Goal: Information Seeking & Learning: Learn about a topic

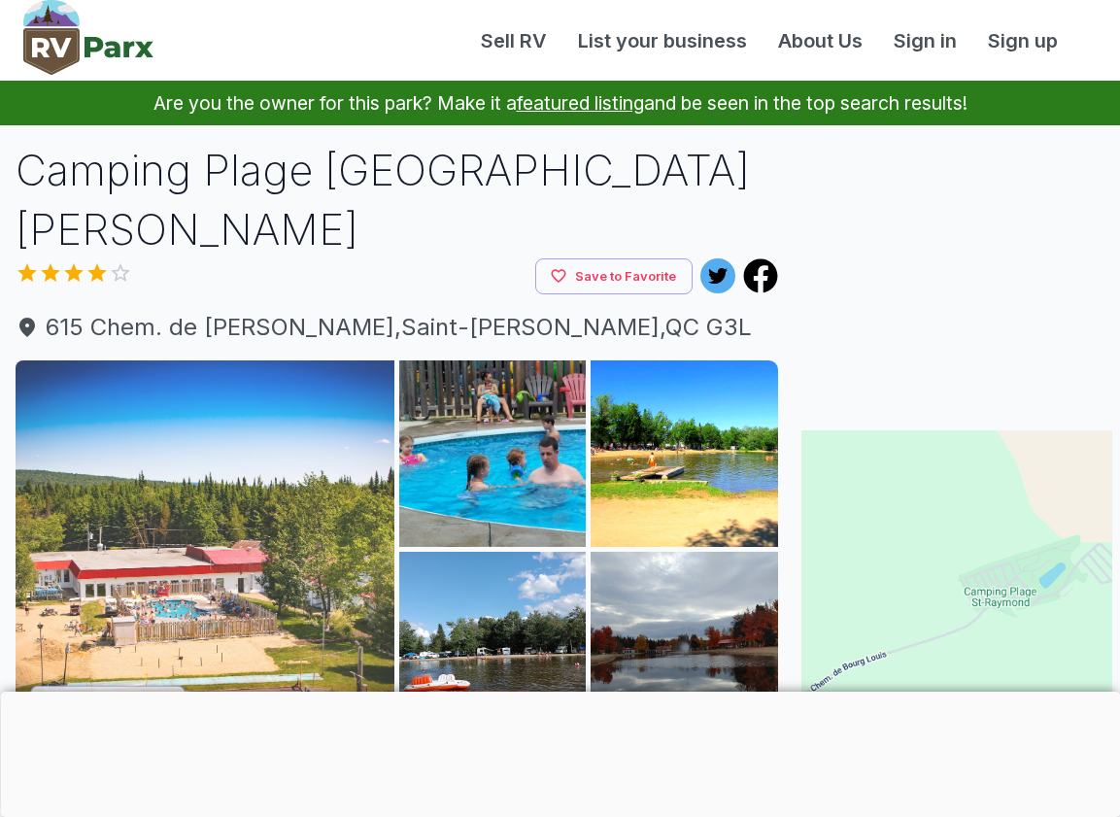
click at [229, 490] on img at bounding box center [205, 549] width 379 height 379
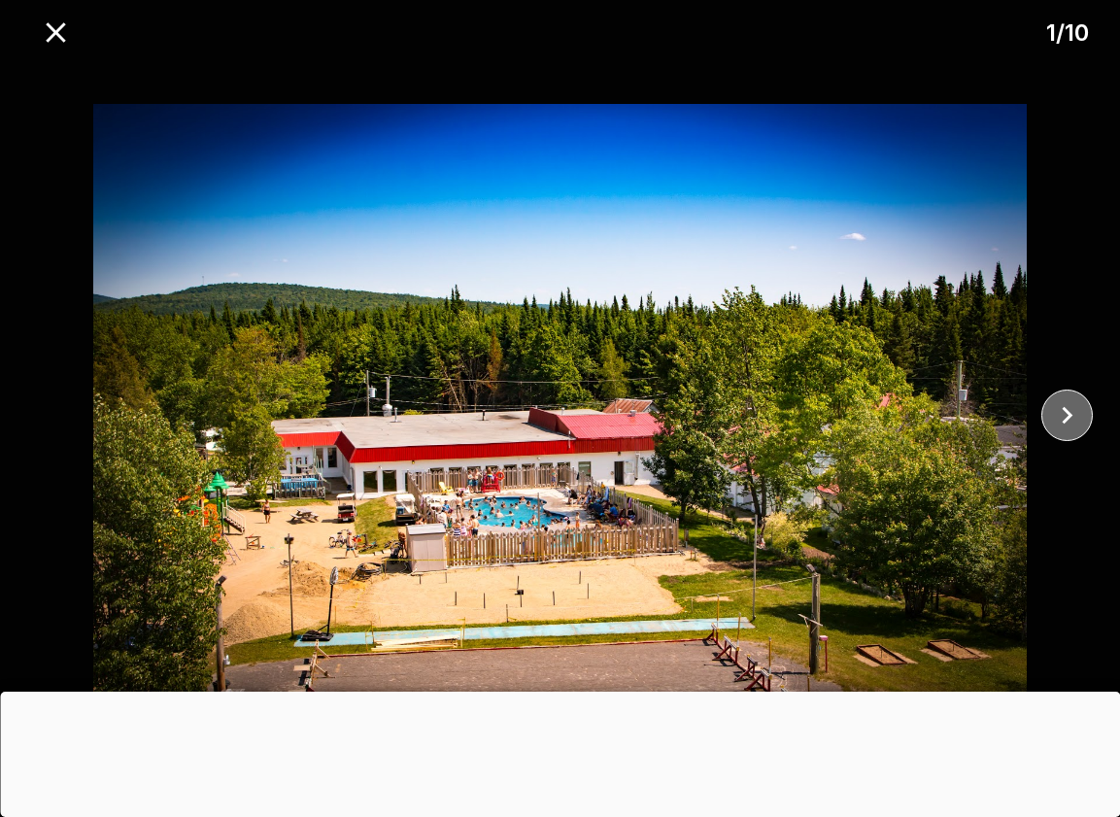
click at [1062, 408] on icon "close" at bounding box center [1067, 415] width 34 height 34
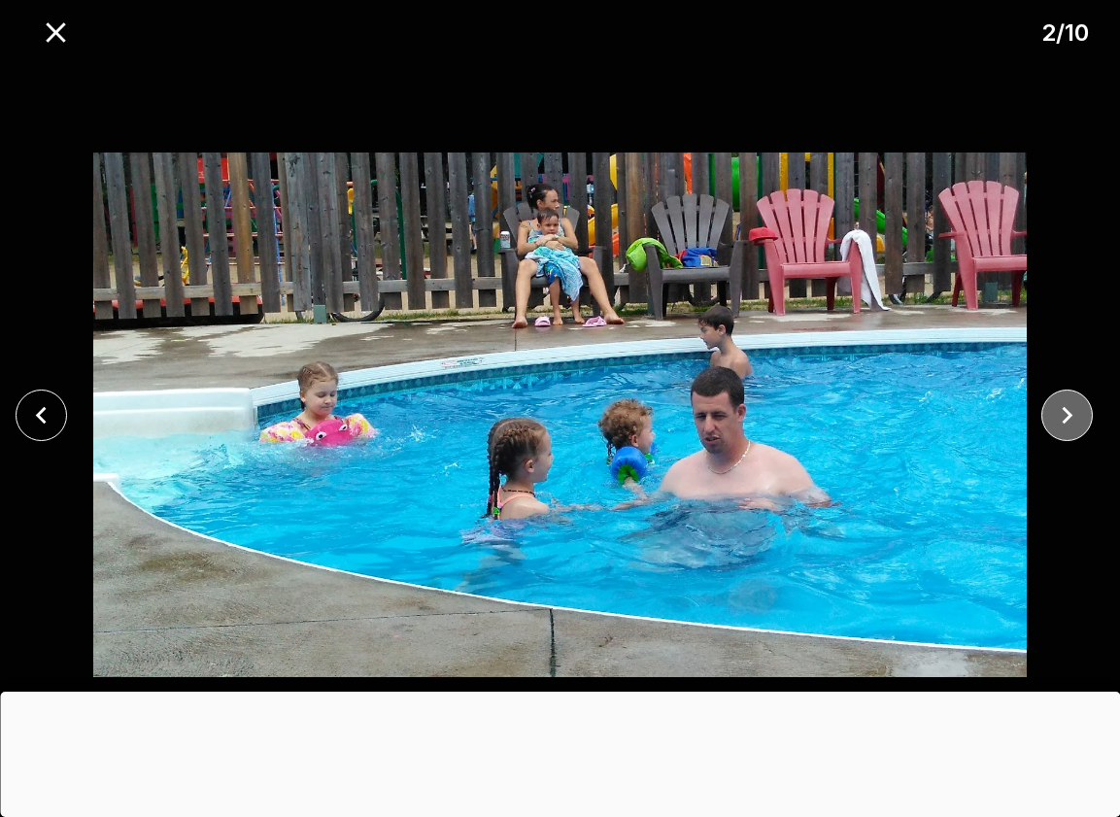
click at [1061, 408] on icon "close" at bounding box center [1067, 415] width 34 height 34
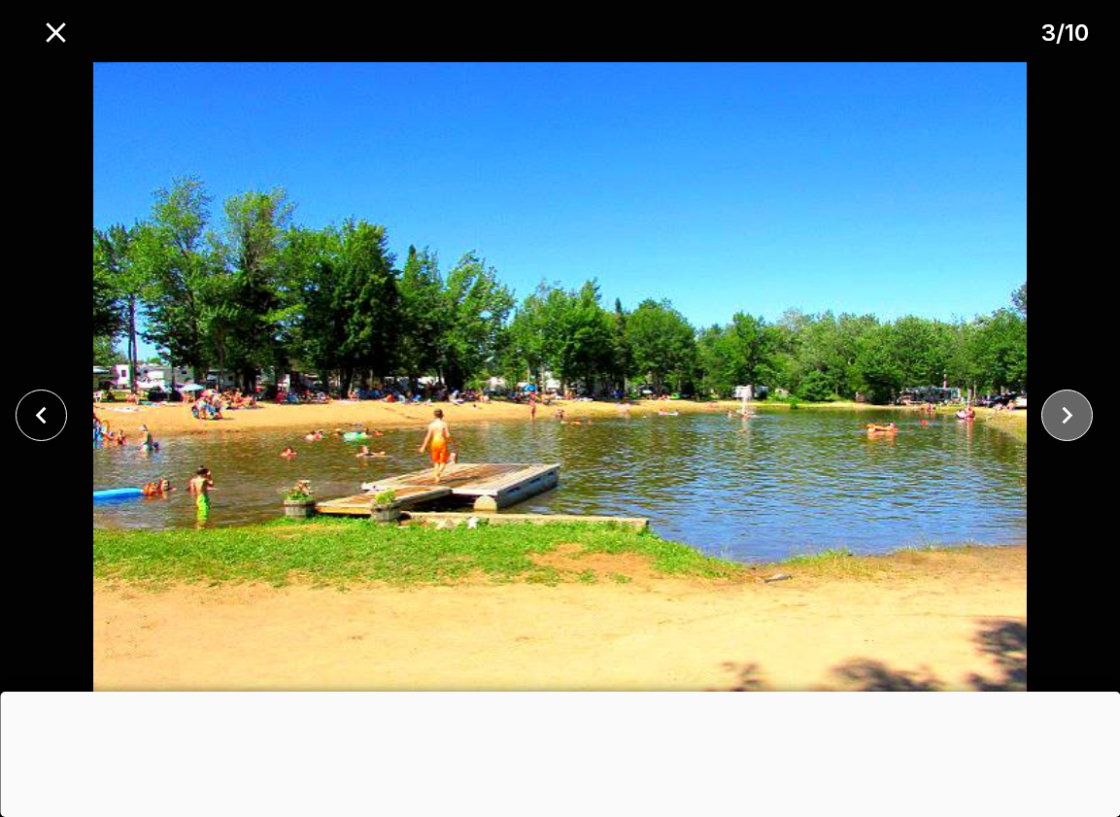
click at [1061, 408] on icon "close" at bounding box center [1067, 415] width 34 height 34
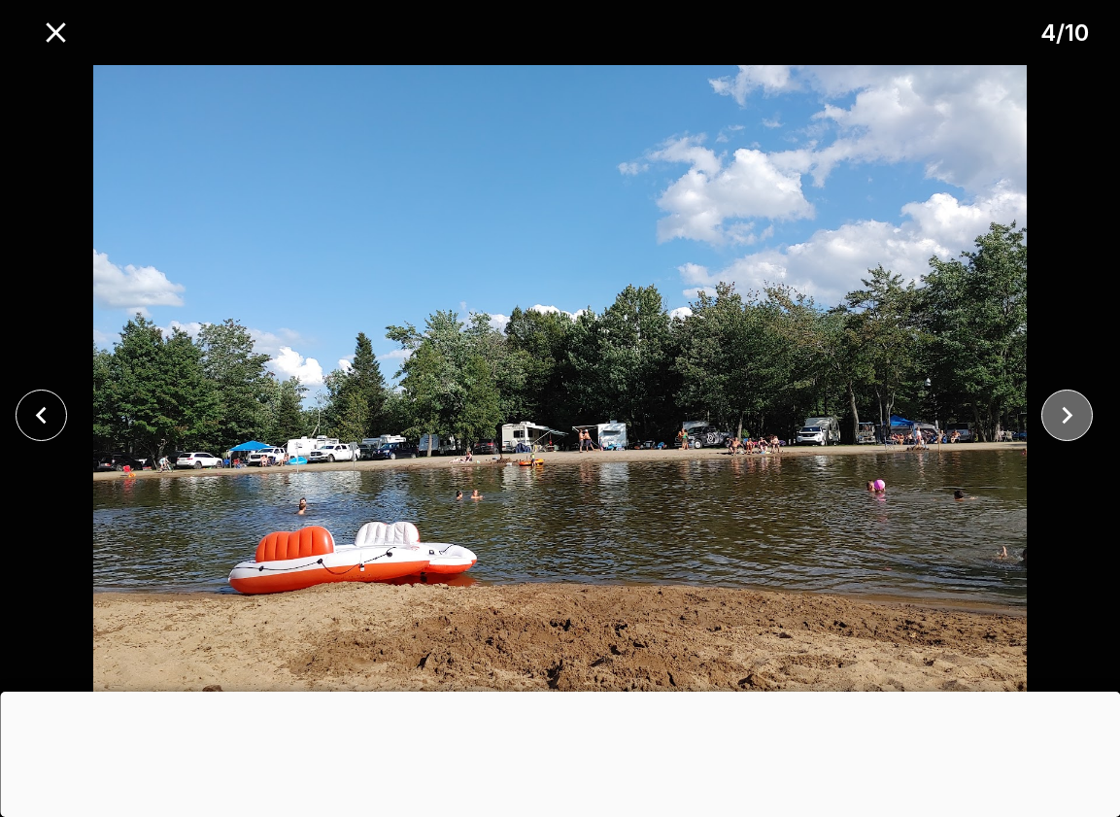
click at [1061, 408] on icon "close" at bounding box center [1067, 415] width 34 height 34
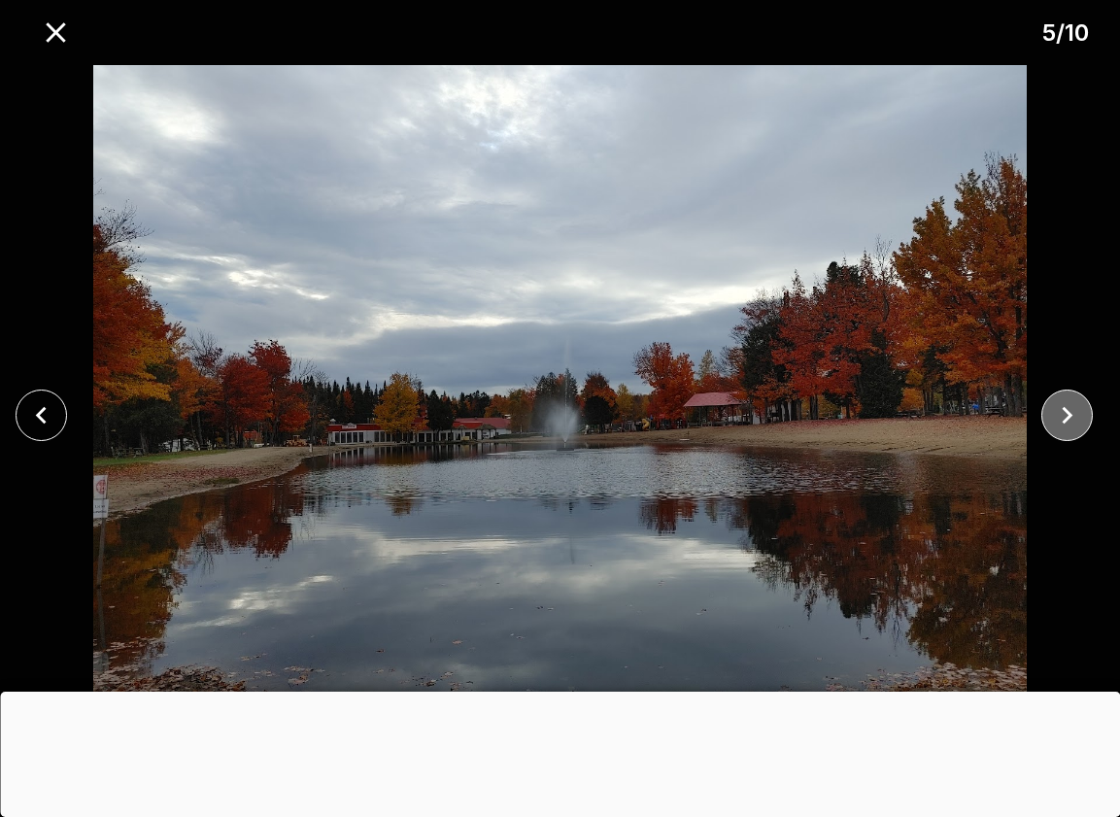
click at [1061, 408] on icon "close" at bounding box center [1067, 415] width 34 height 34
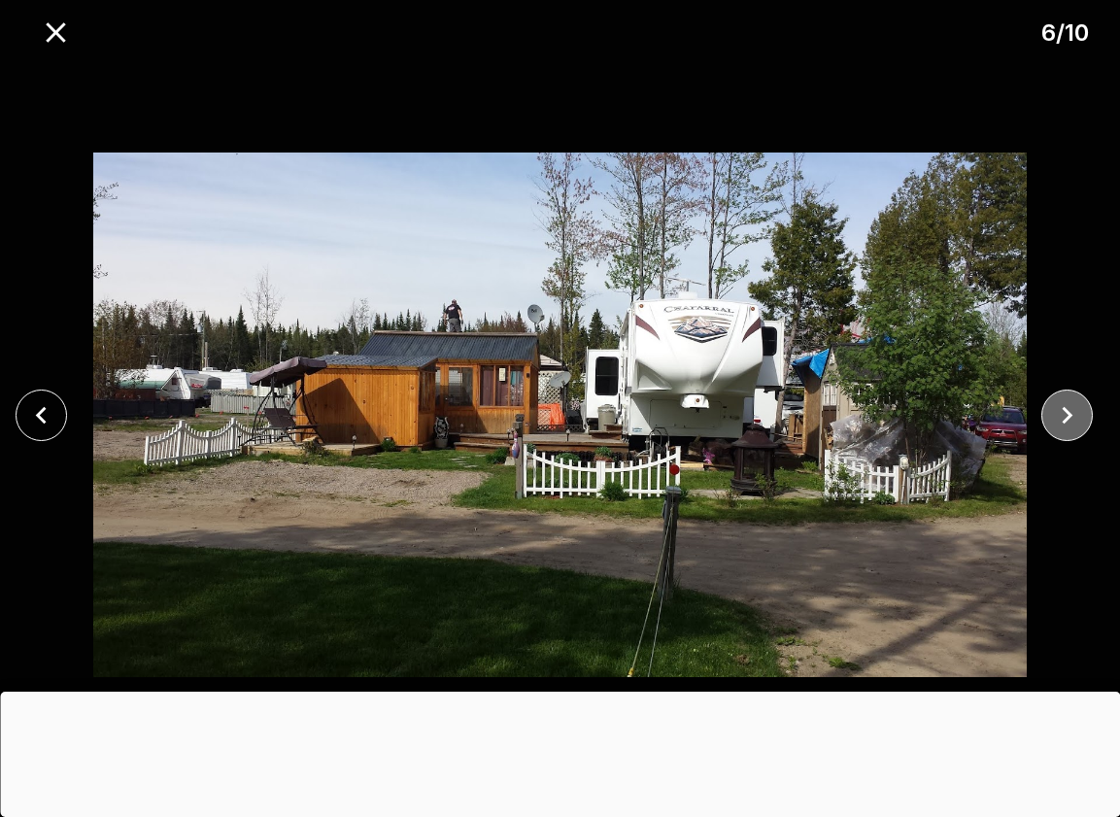
click at [1061, 408] on icon "close" at bounding box center [1067, 415] width 34 height 34
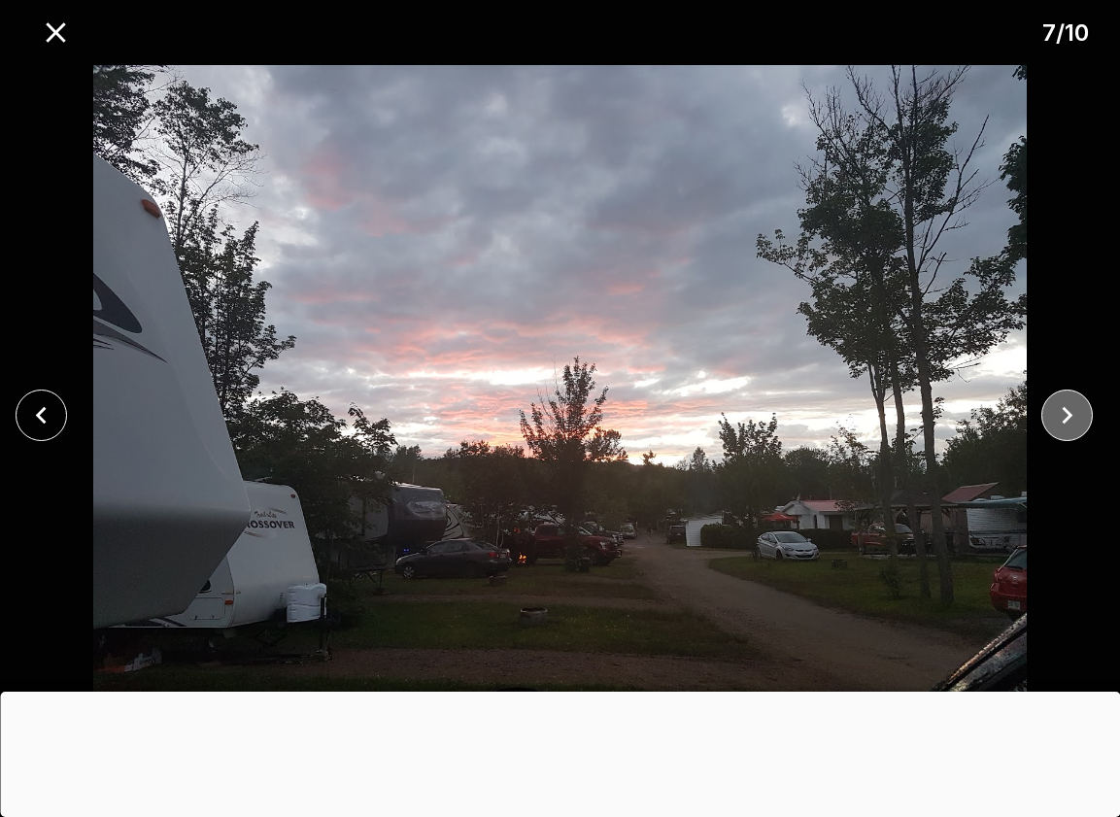
click at [1061, 408] on icon "close" at bounding box center [1067, 415] width 34 height 34
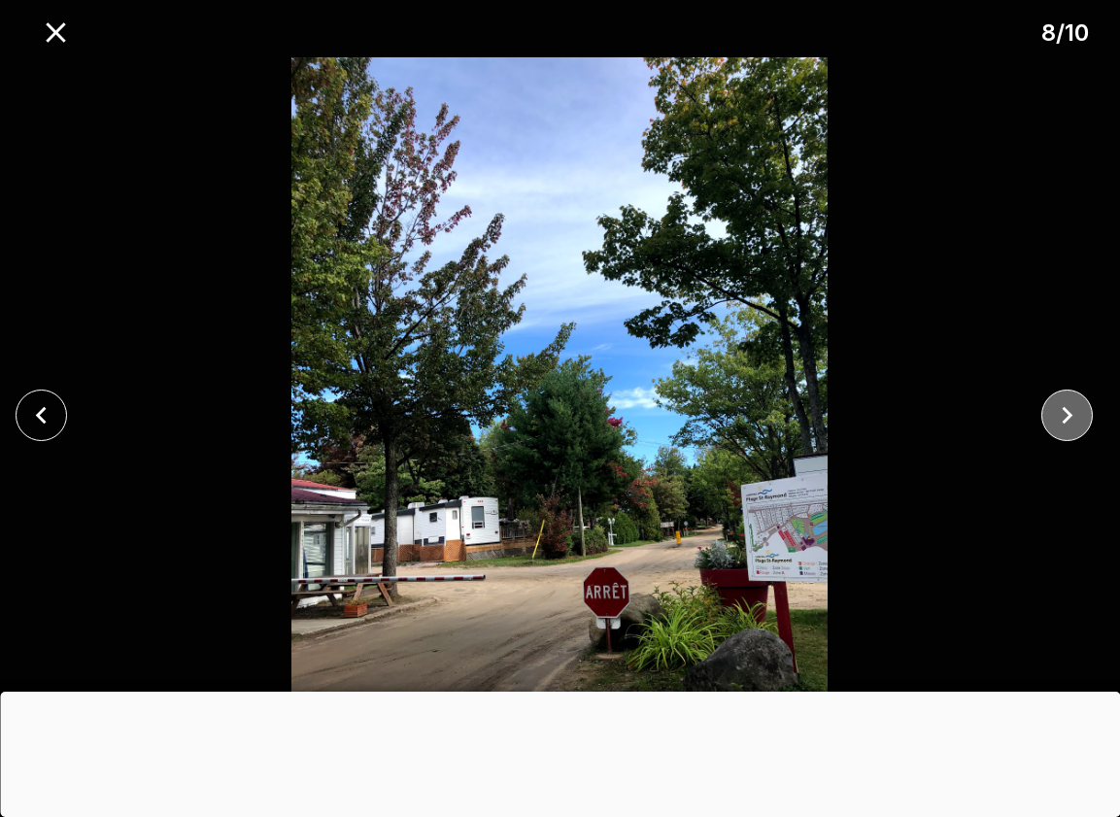
click at [1061, 408] on icon "close" at bounding box center [1067, 415] width 34 height 34
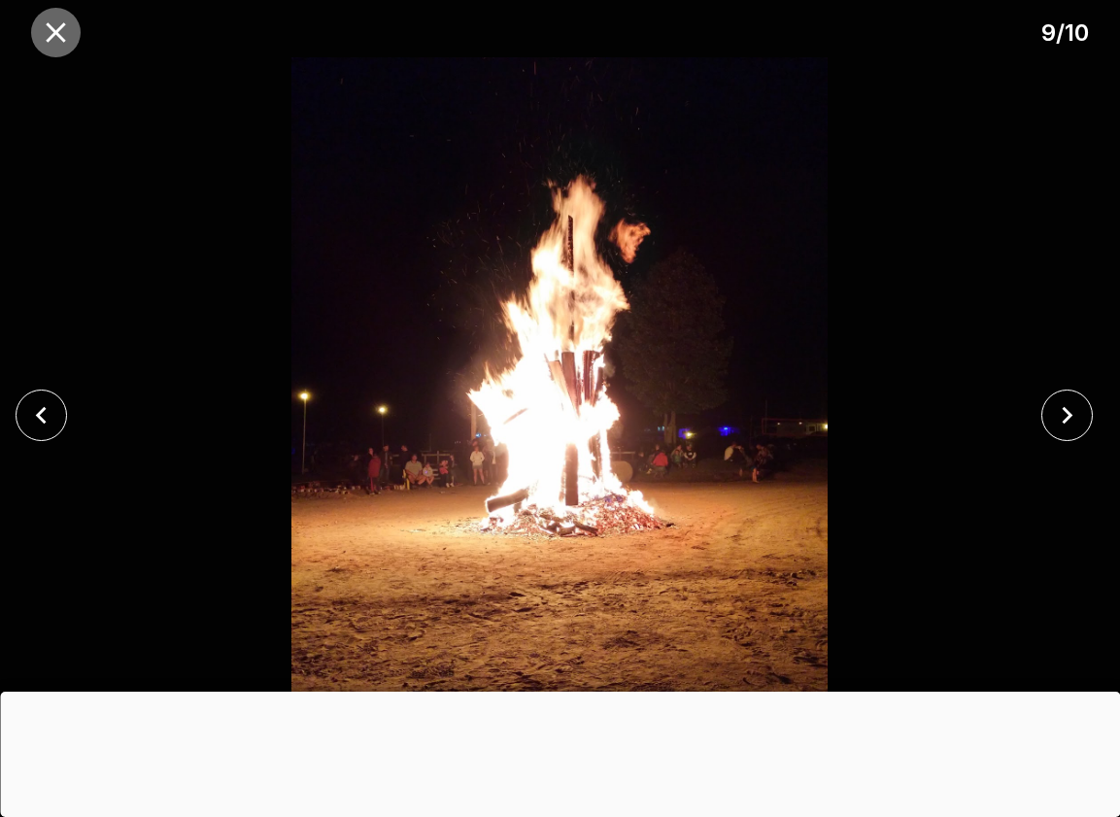
click at [46, 41] on icon "close" at bounding box center [56, 33] width 34 height 34
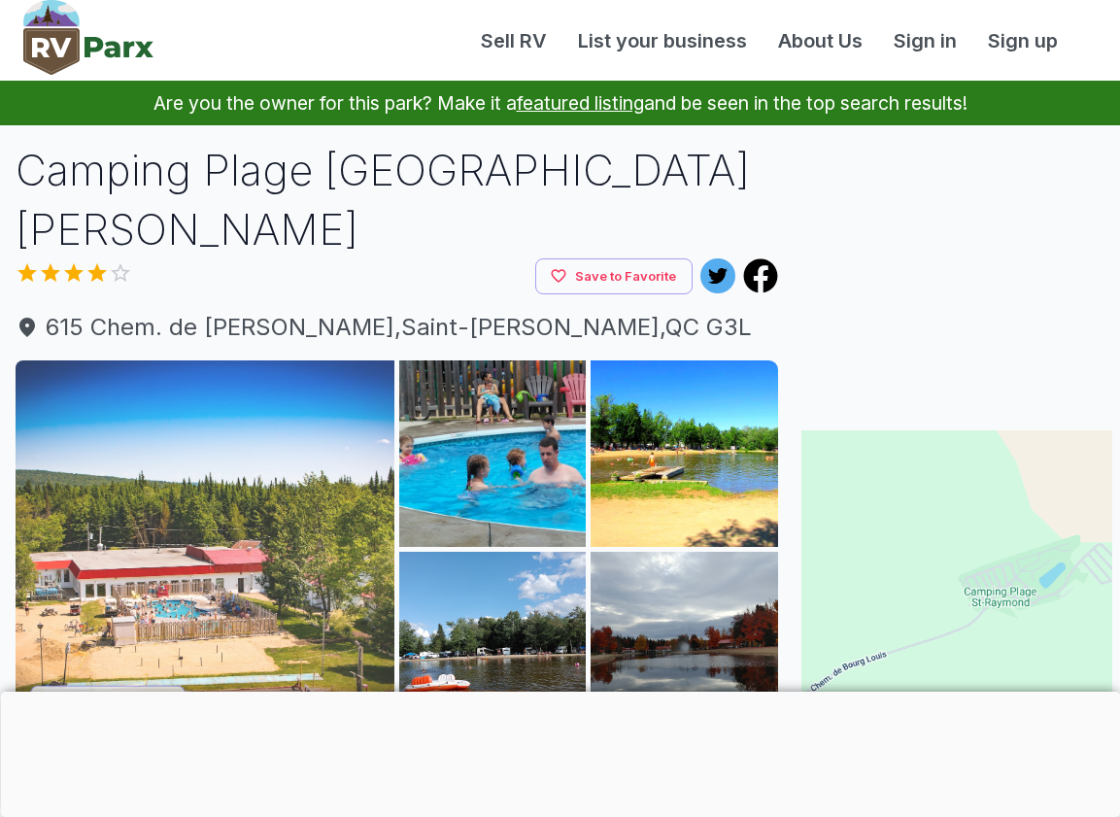
click at [131, 360] on img at bounding box center [205, 549] width 379 height 379
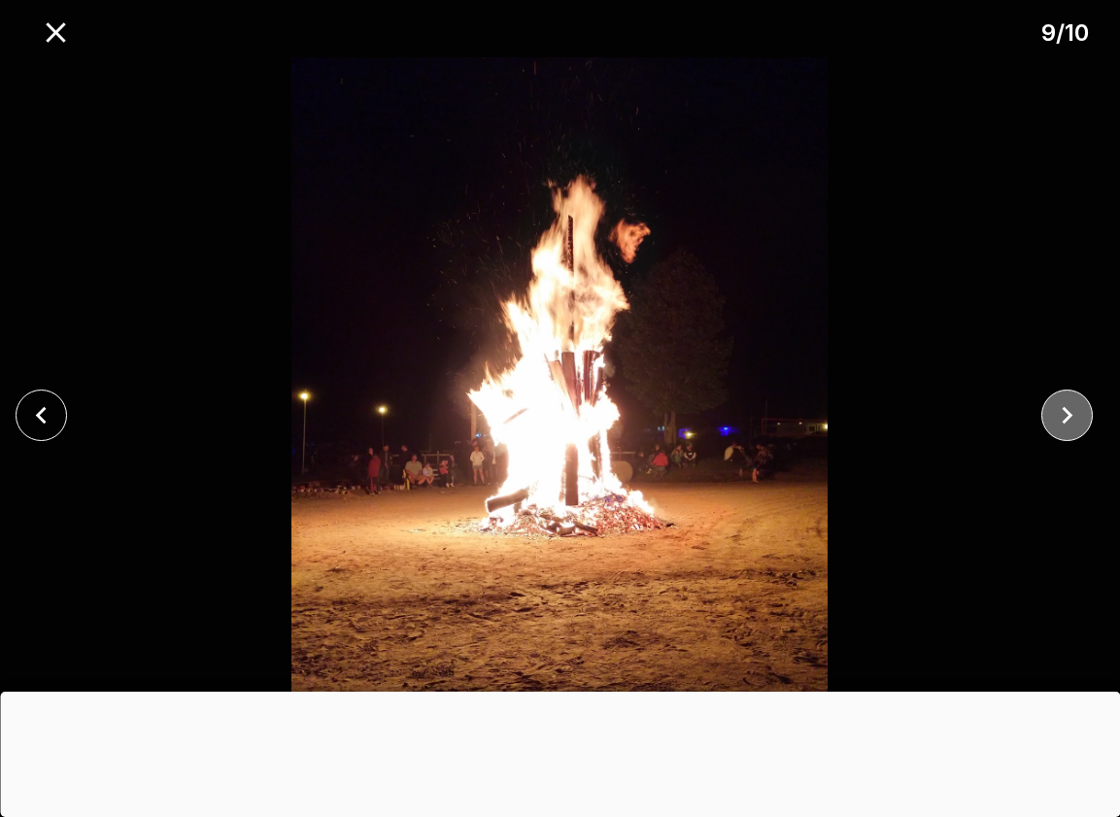
click at [1070, 421] on icon "close" at bounding box center [1067, 415] width 34 height 34
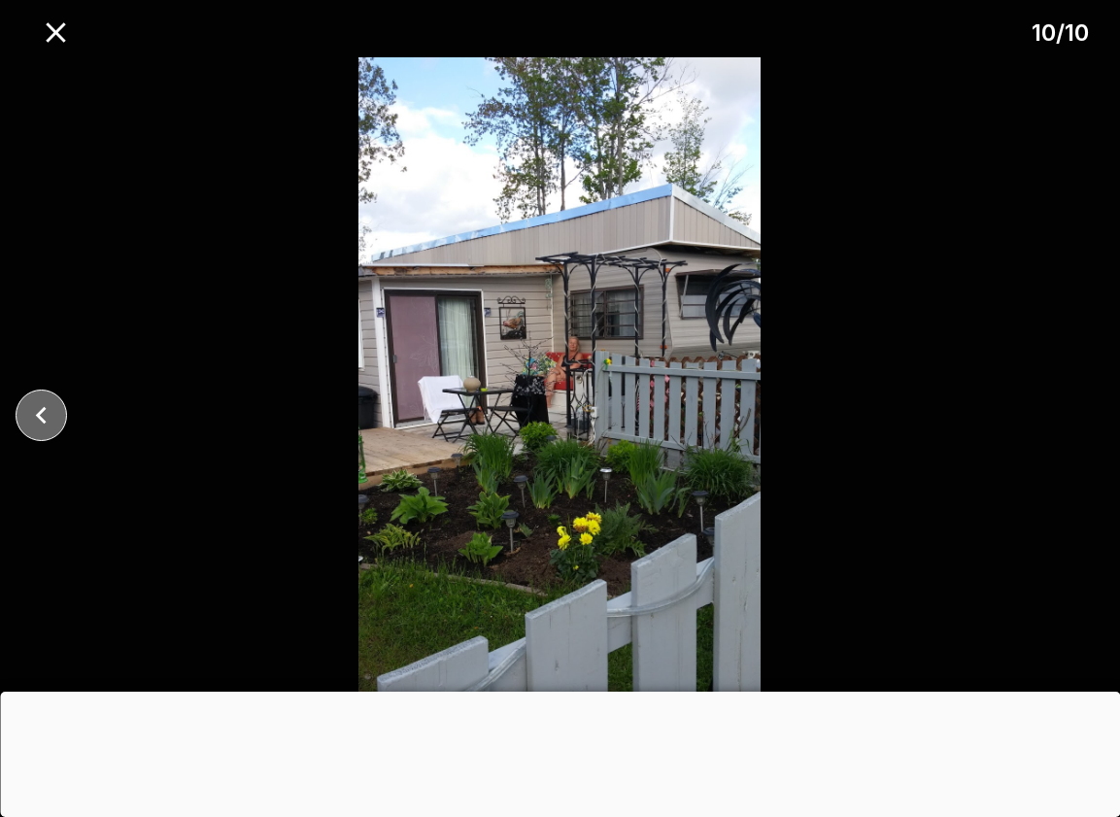
click at [43, 415] on icon "close" at bounding box center [41, 415] width 34 height 34
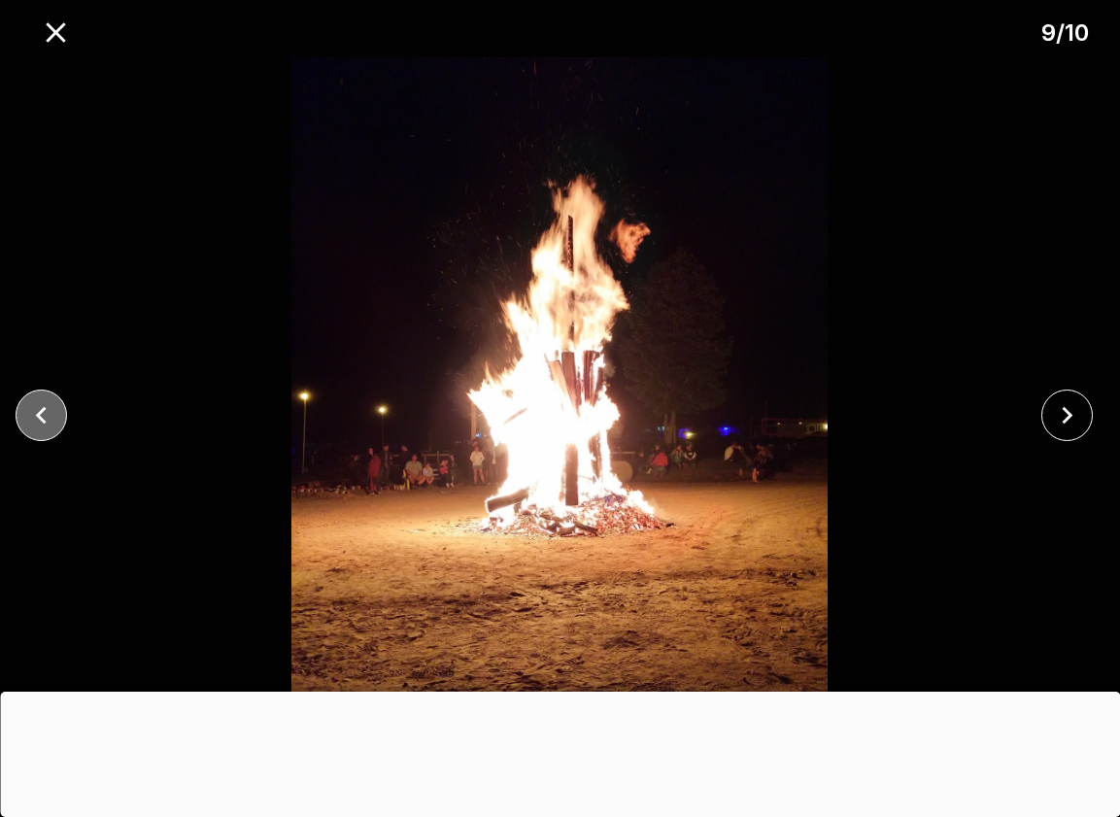
click at [43, 415] on icon "close" at bounding box center [41, 415] width 34 height 34
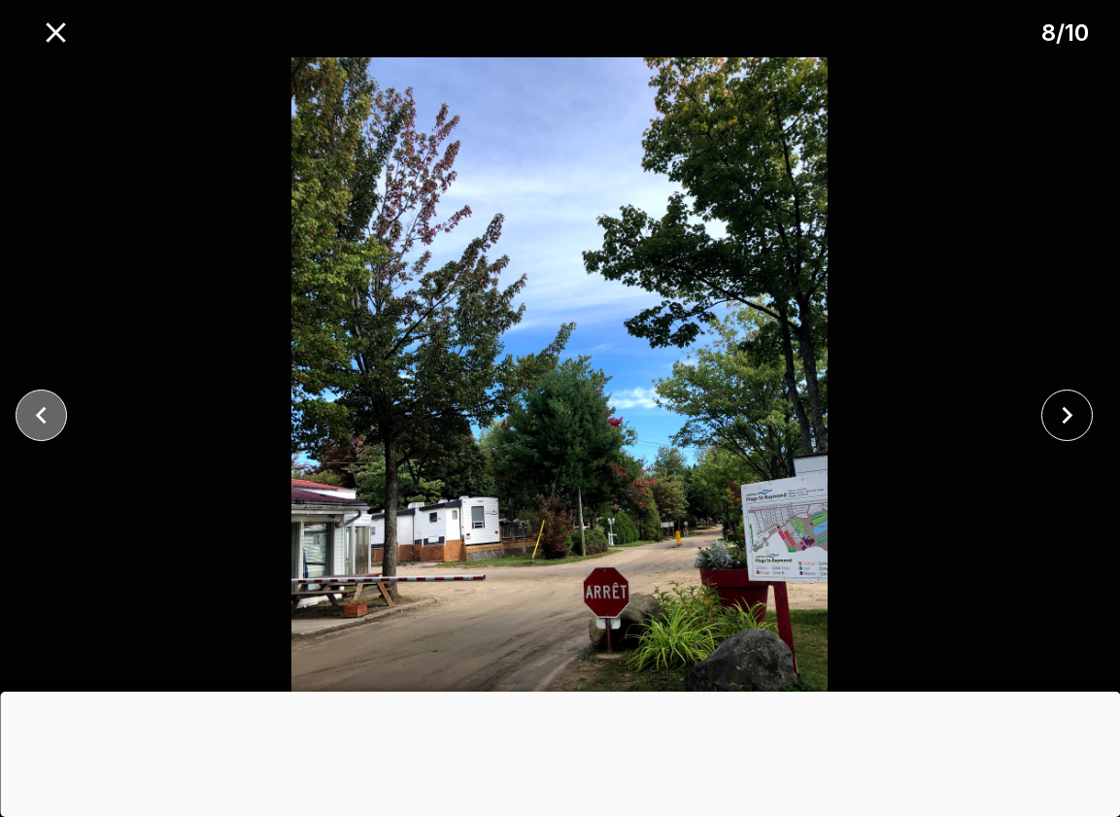
click at [43, 415] on icon "close" at bounding box center [41, 415] width 34 height 34
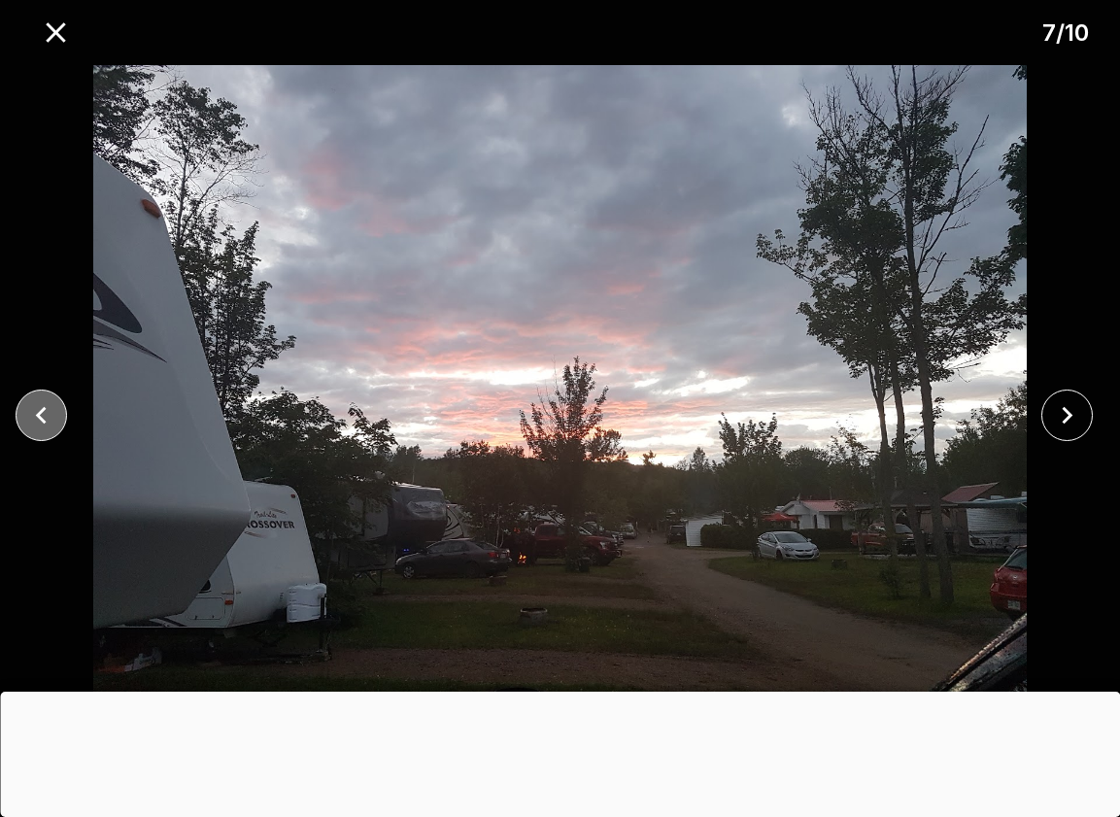
click at [41, 413] on icon "close" at bounding box center [40, 414] width 11 height 17
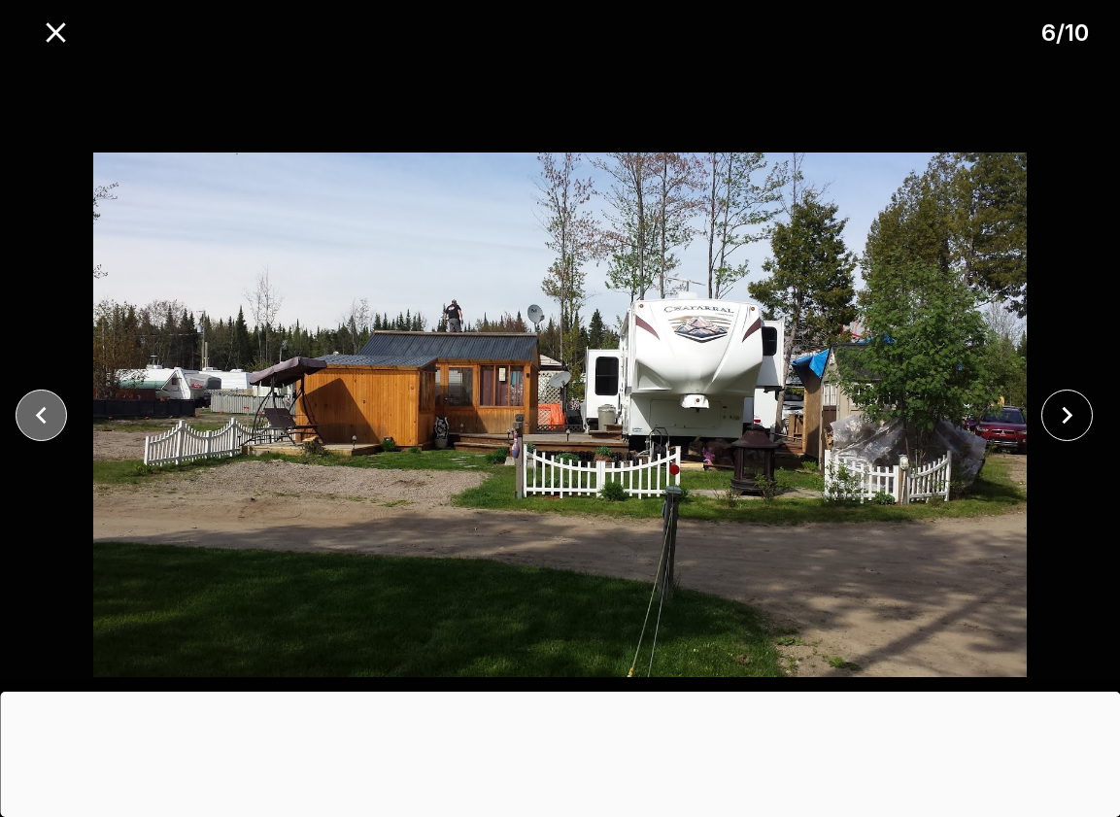
click at [41, 413] on icon "close" at bounding box center [40, 414] width 11 height 17
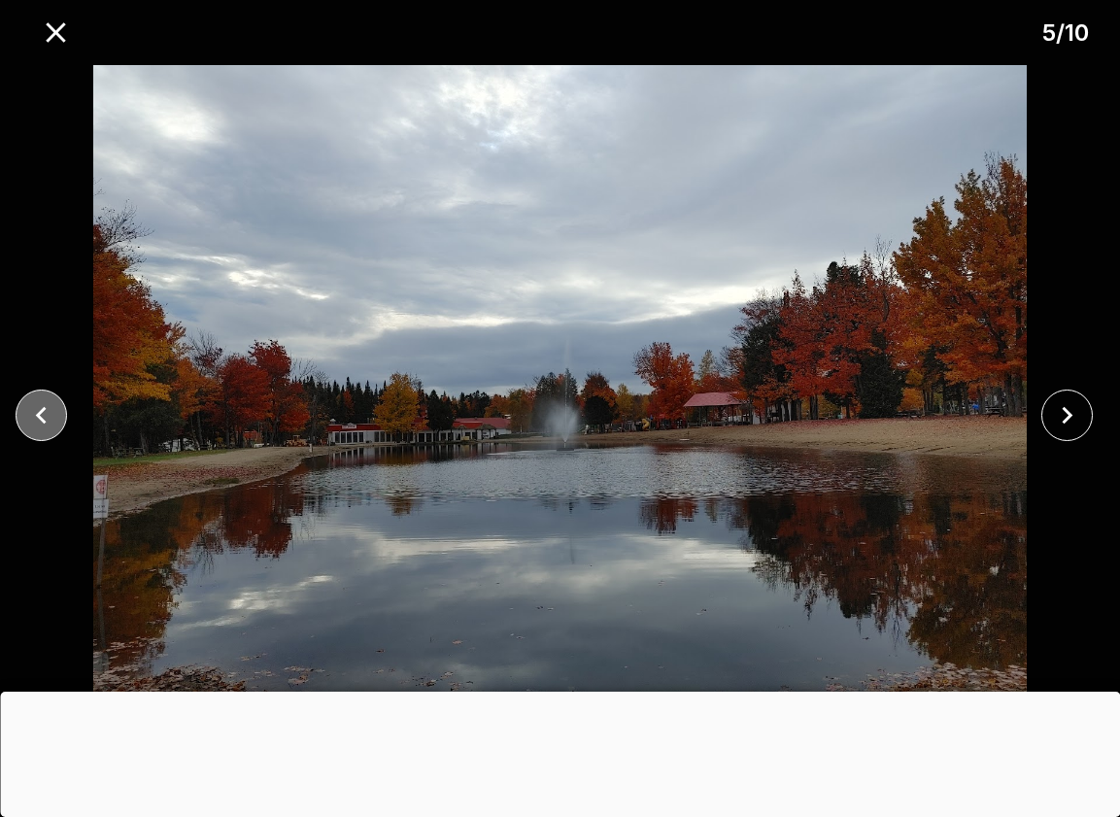
click at [41, 413] on icon "close" at bounding box center [40, 414] width 11 height 17
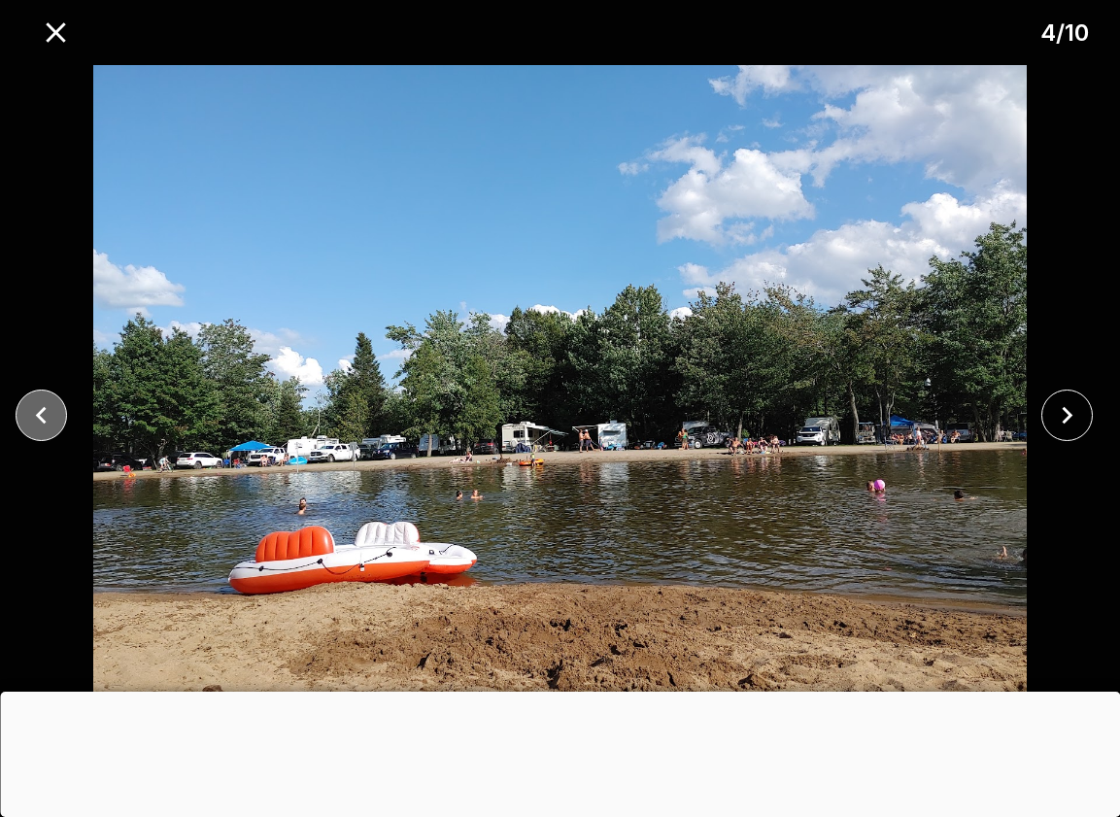
click at [51, 420] on icon "close" at bounding box center [41, 415] width 34 height 34
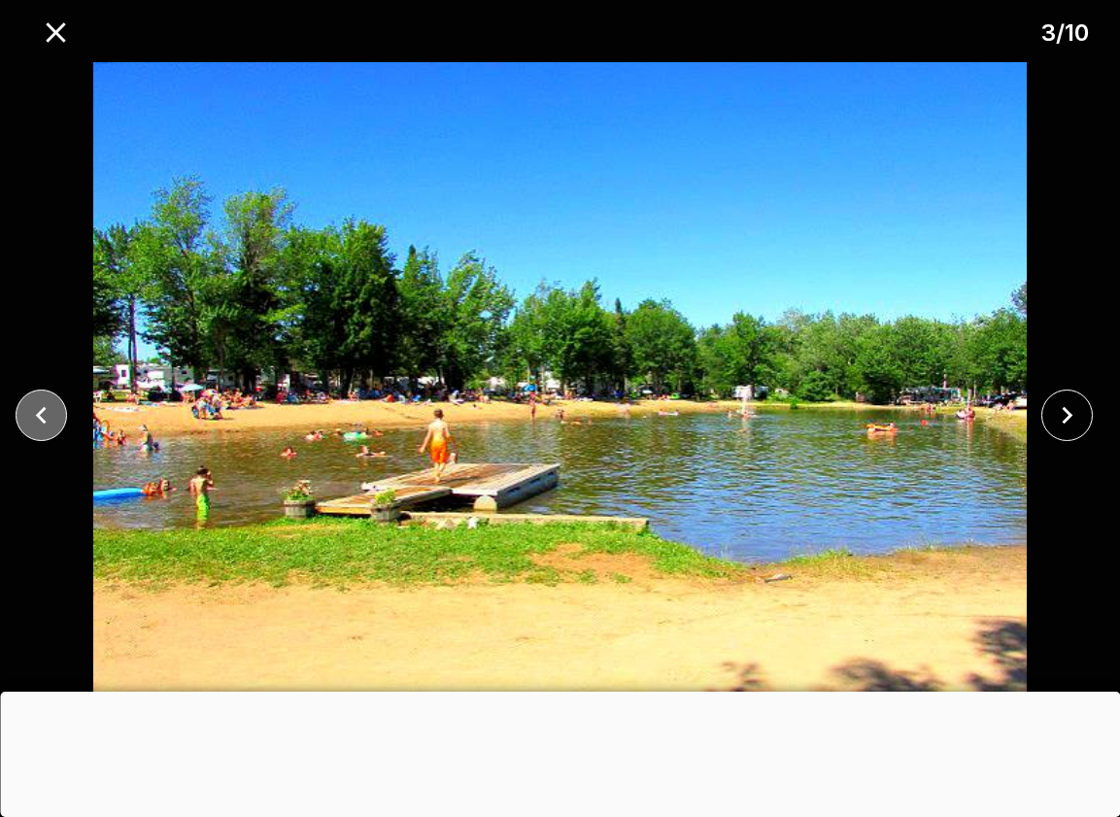
click at [51, 420] on icon "close" at bounding box center [41, 415] width 34 height 34
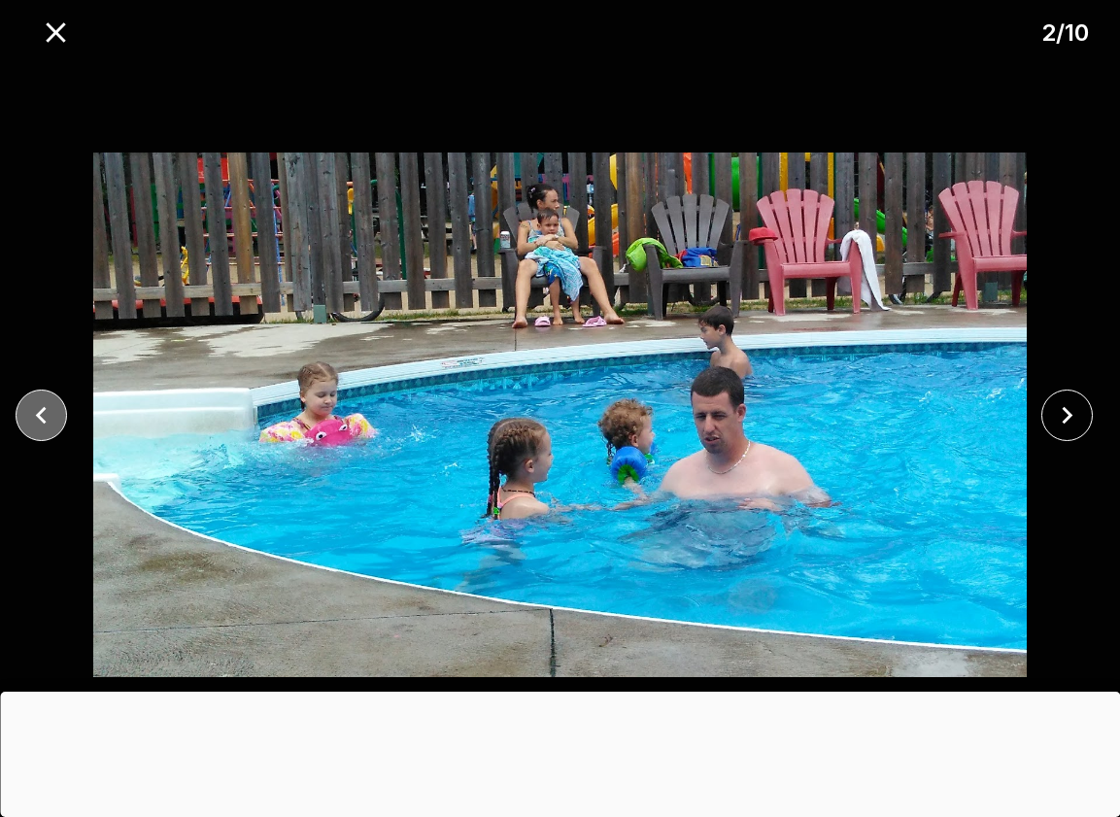
click at [51, 420] on icon "close" at bounding box center [41, 415] width 34 height 34
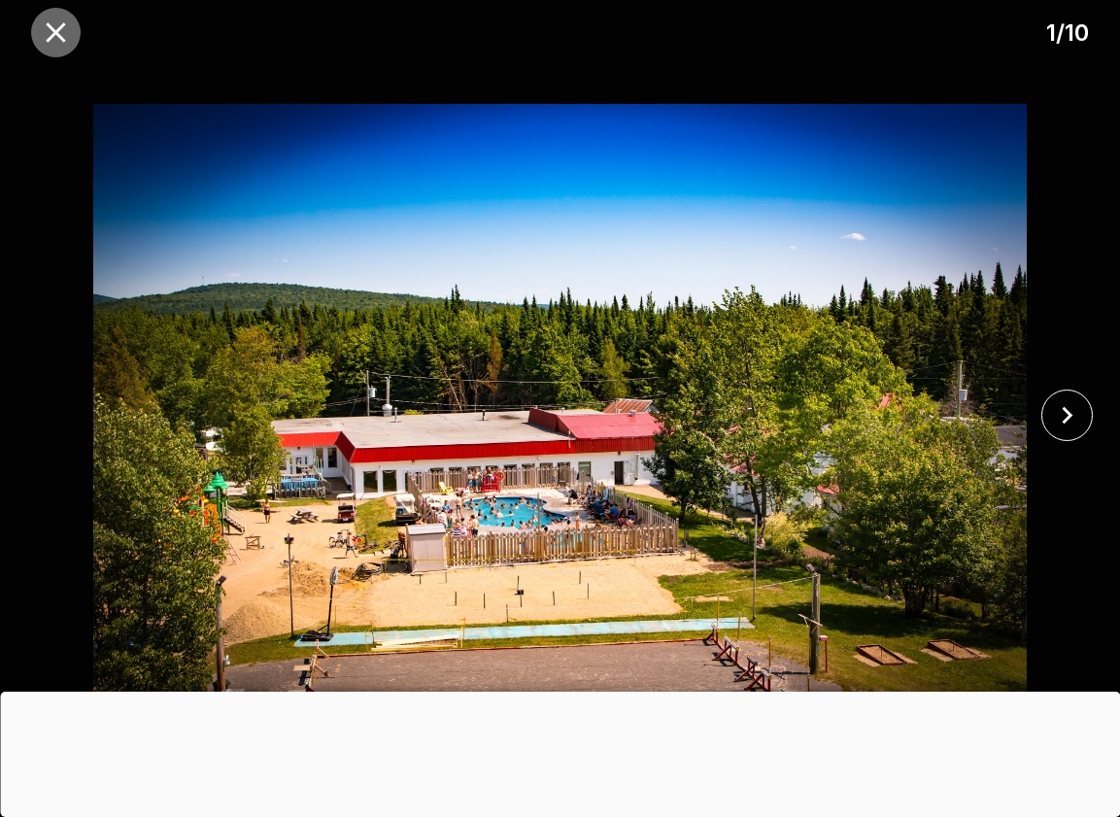
click at [51, 31] on icon "close" at bounding box center [56, 33] width 34 height 34
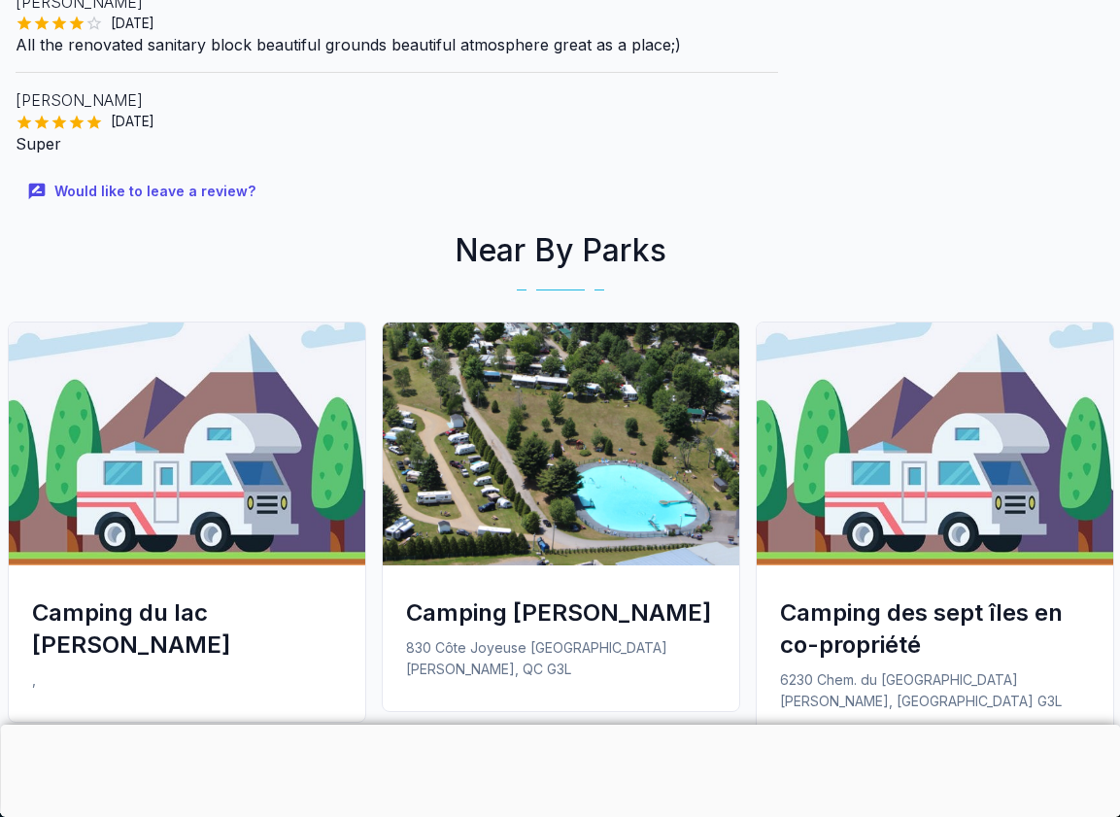
scroll to position [1613, 0]
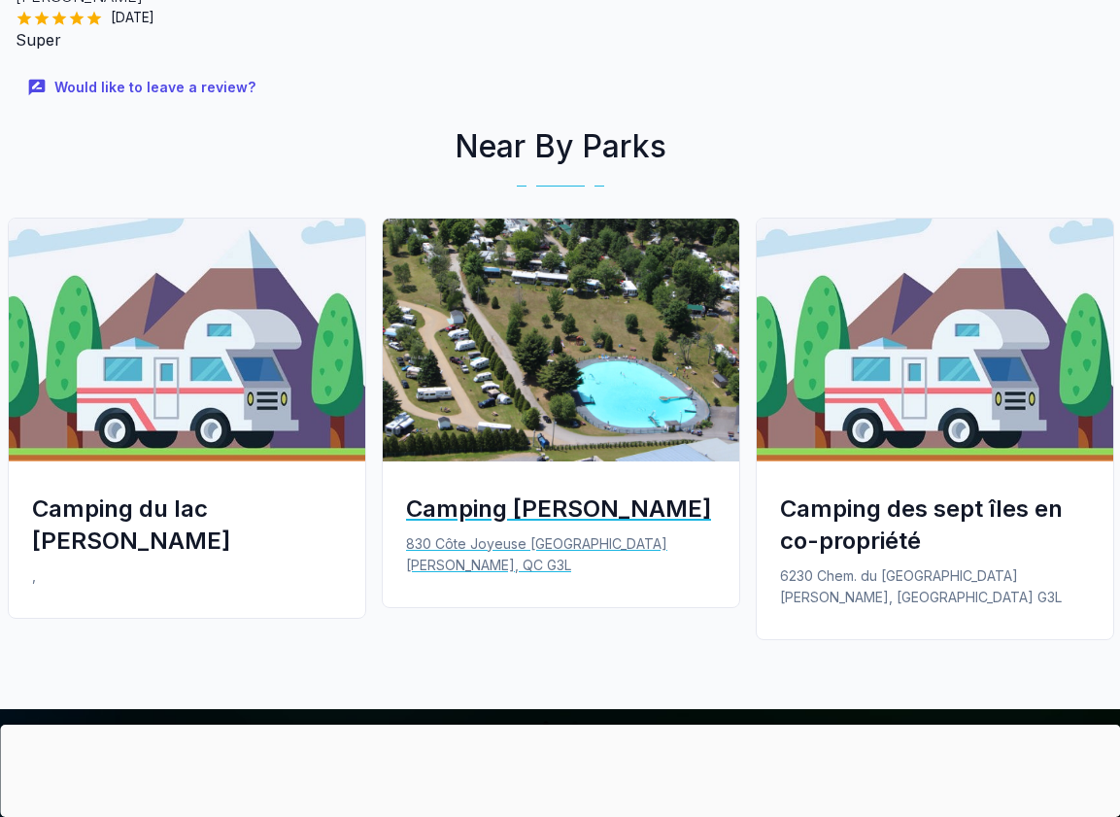
click at [611, 316] on img at bounding box center [561, 340] width 356 height 243
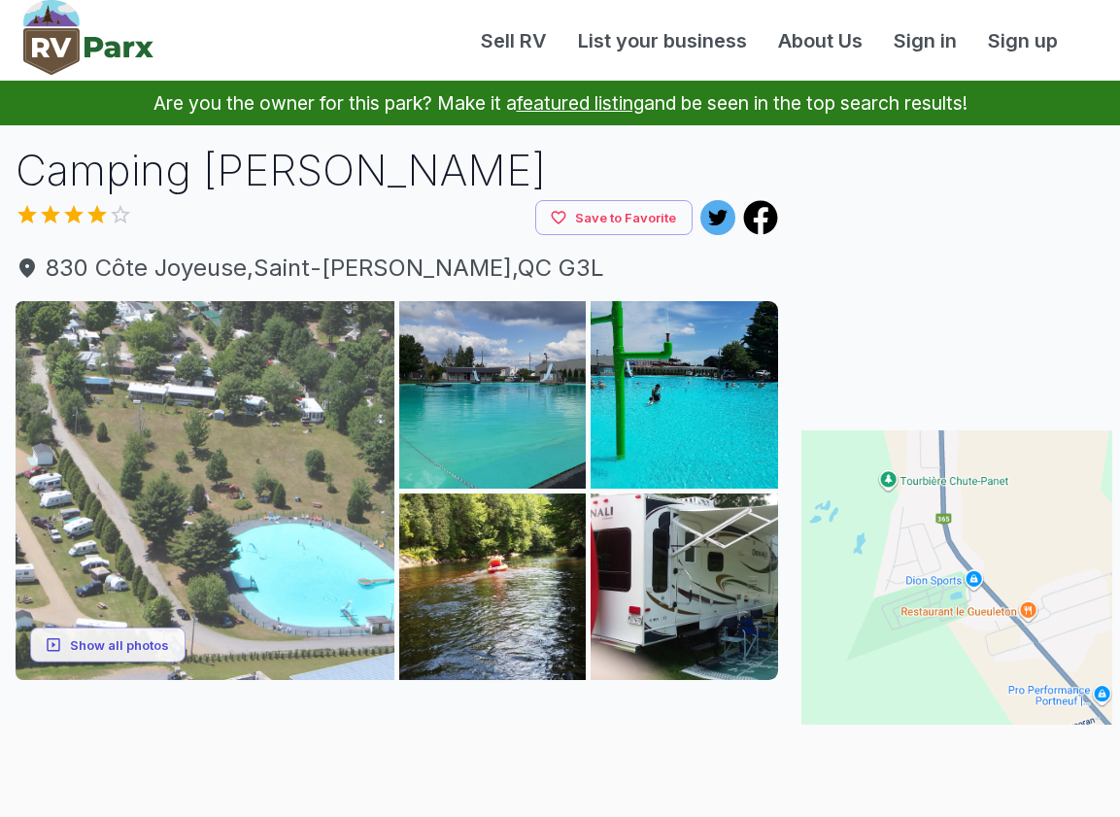
click at [180, 470] on img at bounding box center [205, 490] width 379 height 379
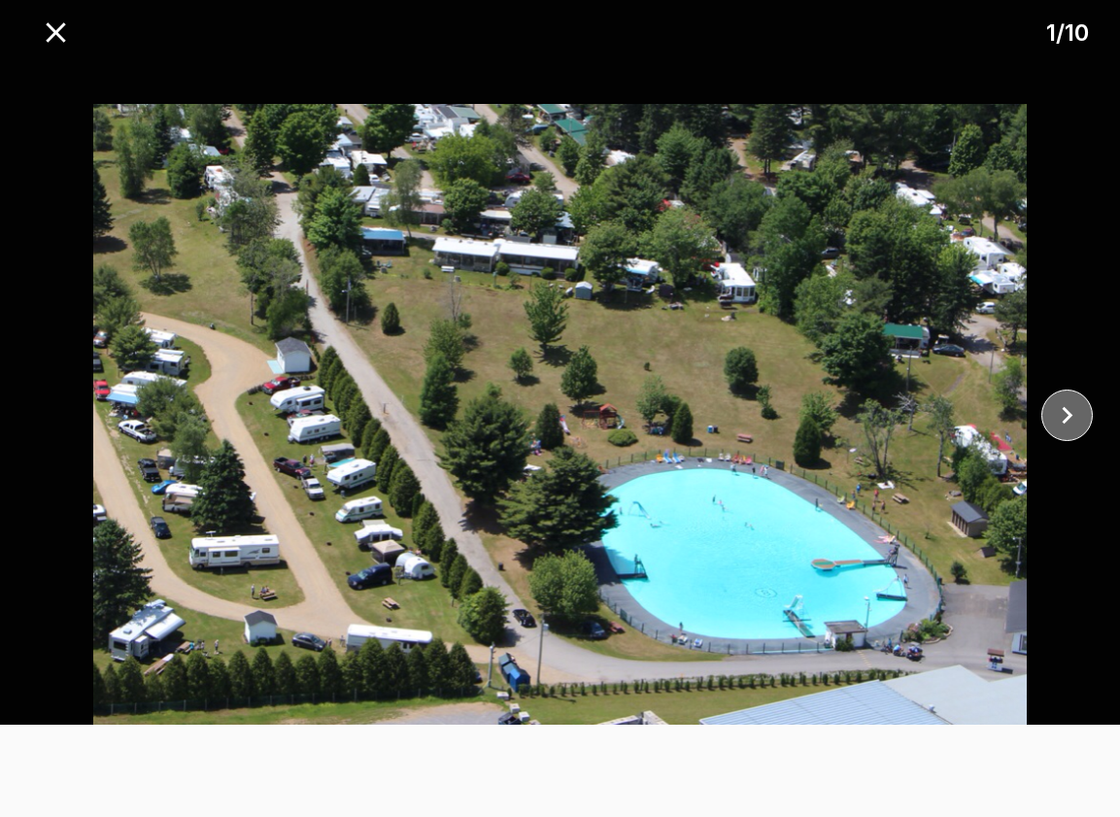
click at [1067, 416] on icon "close" at bounding box center [1067, 415] width 34 height 34
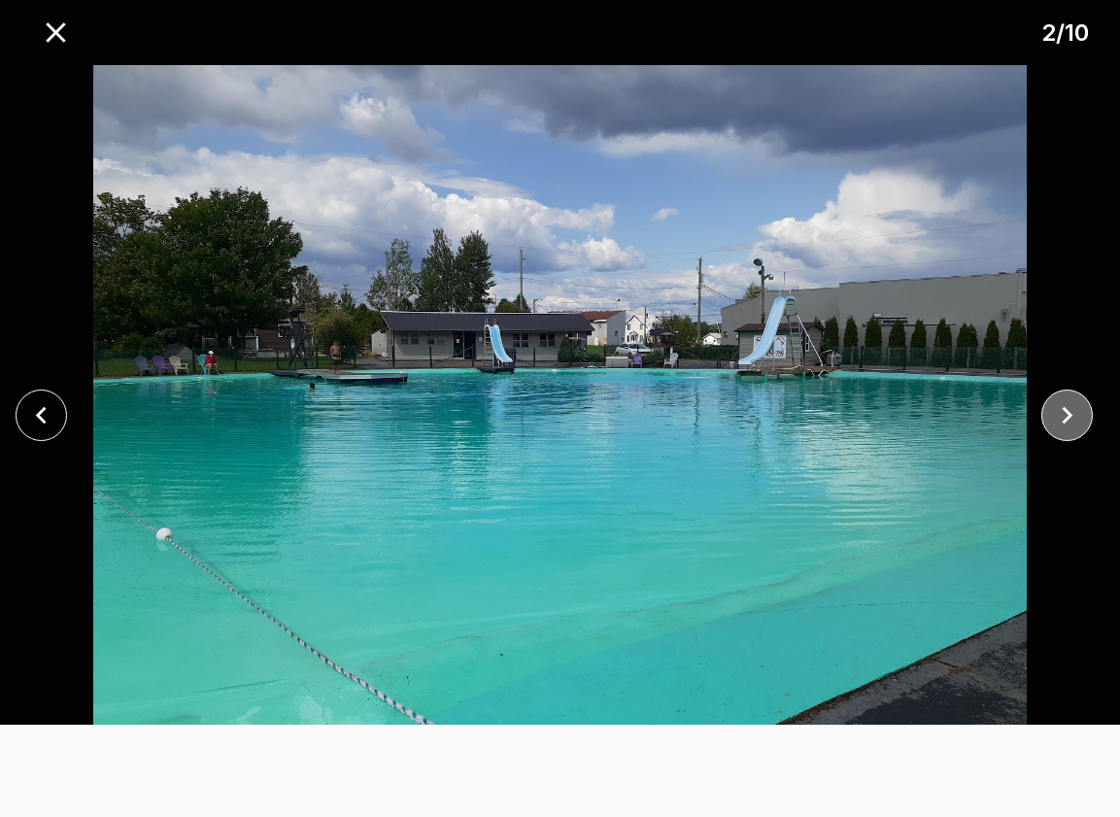
click at [1067, 416] on icon "close" at bounding box center [1067, 415] width 34 height 34
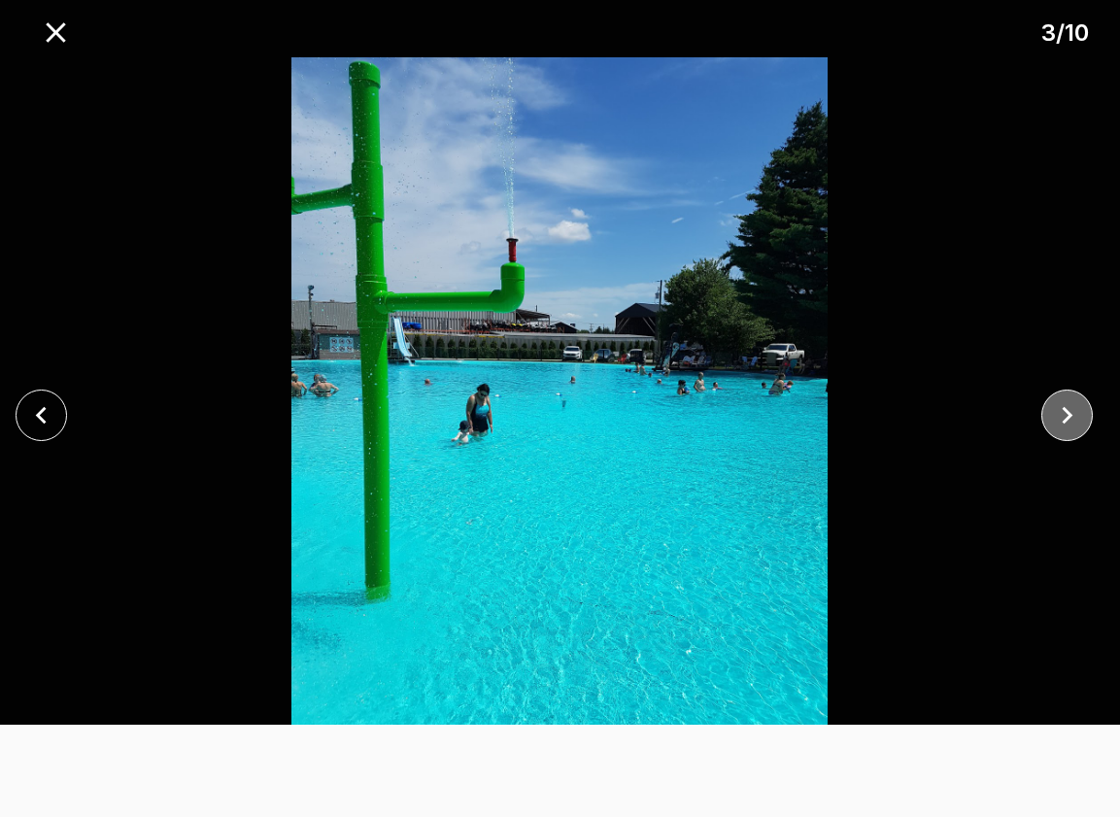
click at [1067, 416] on icon "close" at bounding box center [1067, 415] width 34 height 34
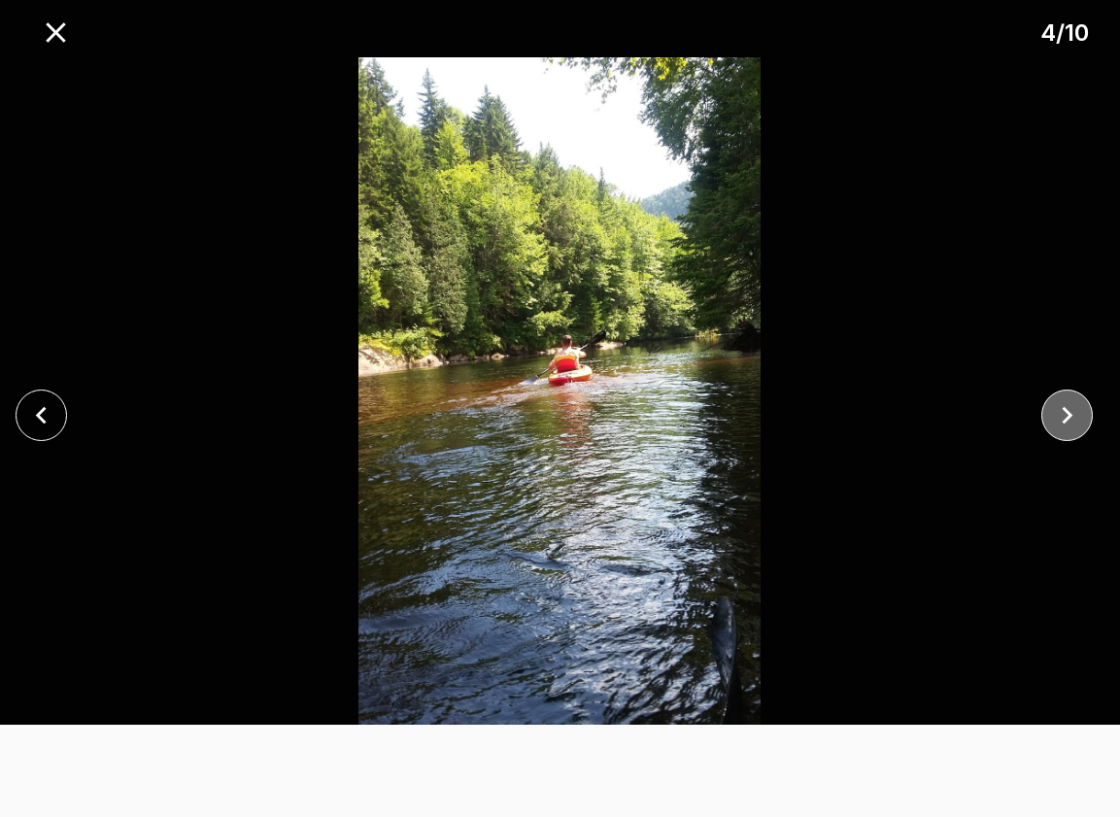
click at [1067, 416] on icon "close" at bounding box center [1067, 415] width 34 height 34
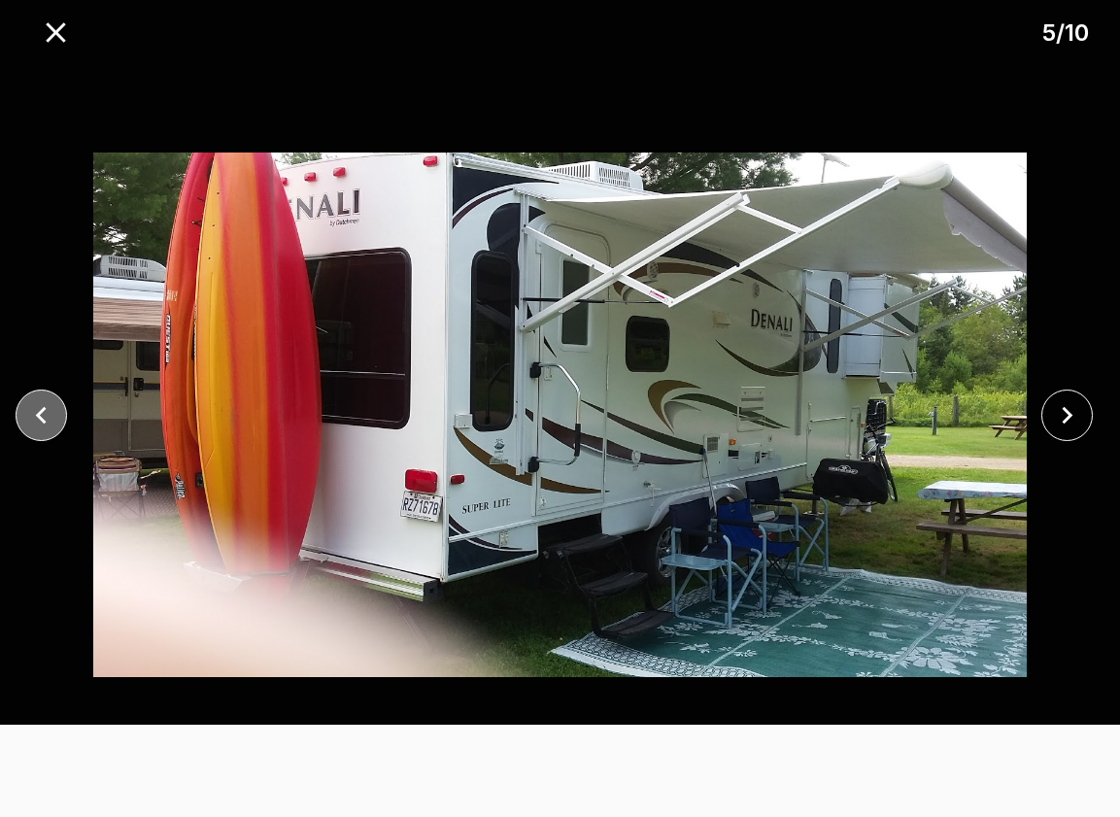
click at [26, 418] on icon "close" at bounding box center [41, 415] width 34 height 34
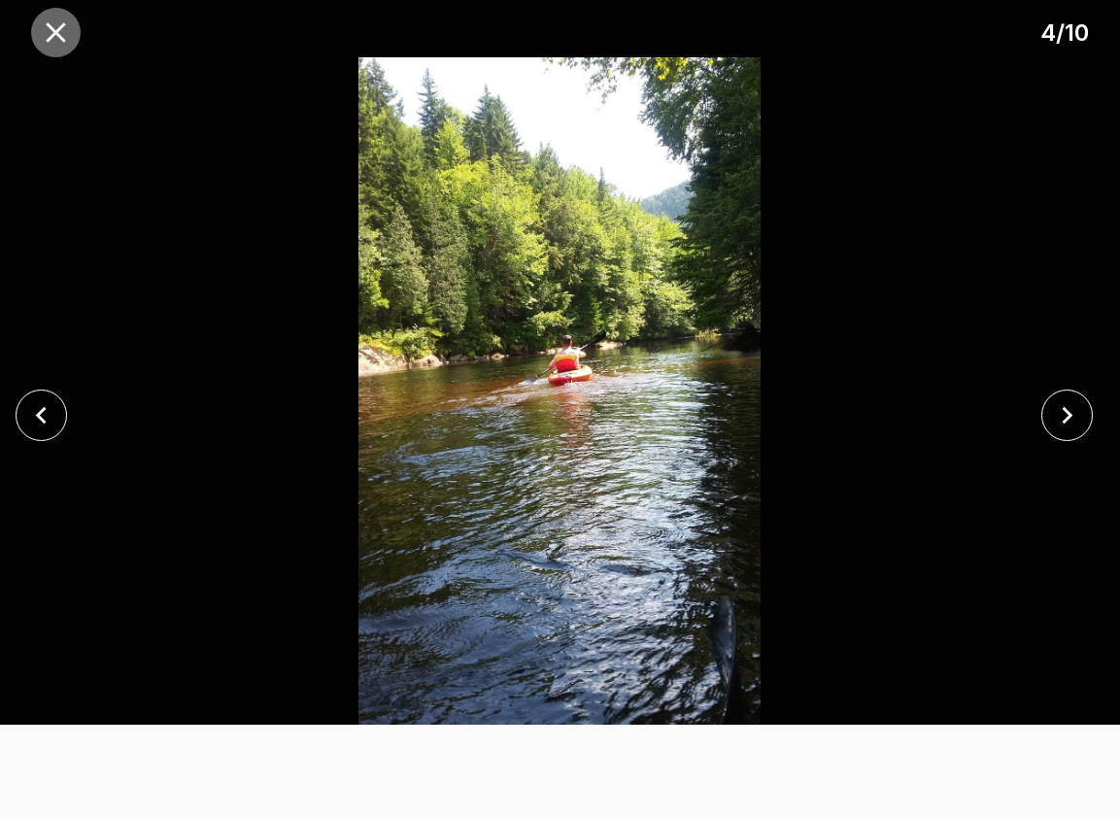
click at [63, 30] on icon "close" at bounding box center [56, 33] width 34 height 34
